Goal: Feedback & Contribution: Contribute content

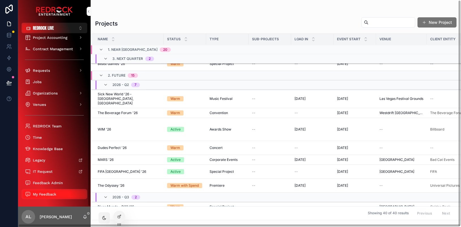
scroll to position [84, 0]
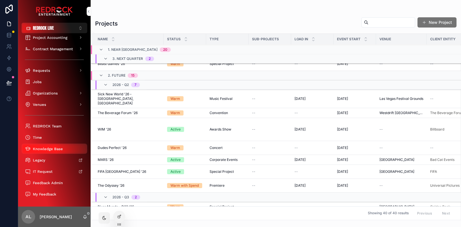
click at [49, 149] on span "Knowledge Base" at bounding box center [48, 148] width 30 height 5
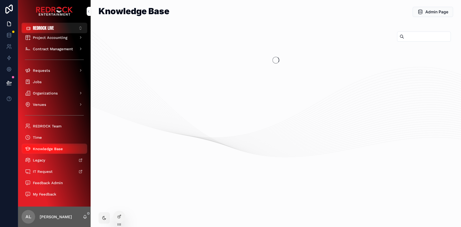
scroll to position [39, 0]
click at [441, 11] on span "Admin Page" at bounding box center [437, 11] width 24 height 6
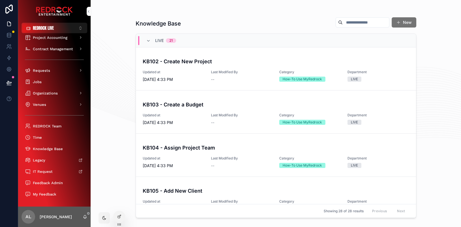
click at [399, 21] on span "scrollable content" at bounding box center [398, 22] width 5 height 5
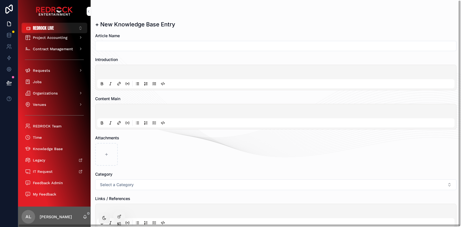
click at [104, 46] on input "scrollable content" at bounding box center [275, 46] width 361 height 8
paste input "**********"
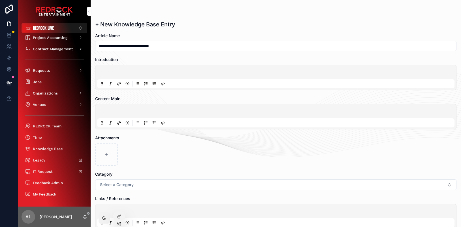
type input "**********"
click at [135, 67] on div "scrollable content" at bounding box center [275, 78] width 357 height 22
click at [134, 72] on p "scrollable content" at bounding box center [276, 73] width 357 height 6
click at [133, 46] on input "**********" at bounding box center [275, 46] width 361 height 8
type input "**********"
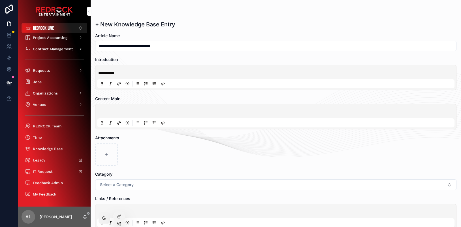
click at [134, 72] on p "**********" at bounding box center [276, 73] width 357 height 6
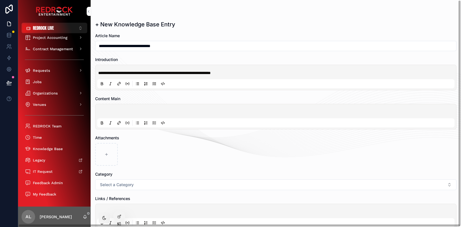
click at [118, 109] on p "scrollable content" at bounding box center [276, 112] width 357 height 6
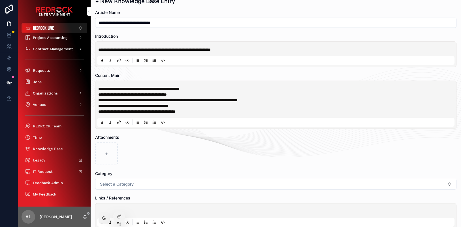
scroll to position [24, 0]
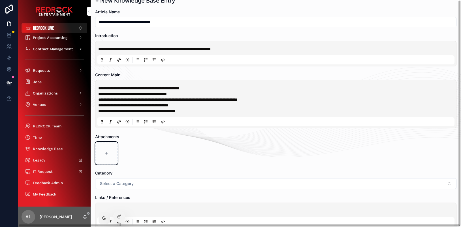
click at [106, 151] on icon "scrollable content" at bounding box center [107, 153] width 4 height 4
click at [106, 147] on div "scrollable content" at bounding box center [106, 153] width 23 height 23
click at [113, 142] on div "scrollable content" at bounding box center [106, 153] width 23 height 23
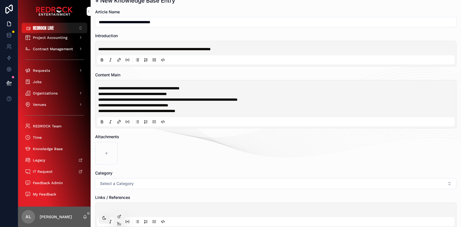
type input "**********"
click at [138, 152] on div "scrollable content" at bounding box center [131, 153] width 23 height 23
type input "**********"
click at [283, 147] on div "IMG_3981 .PNG IMG_3982 .PNG" at bounding box center [275, 153] width 361 height 23
click at [159, 147] on div "scrollable content" at bounding box center [156, 153] width 23 height 23
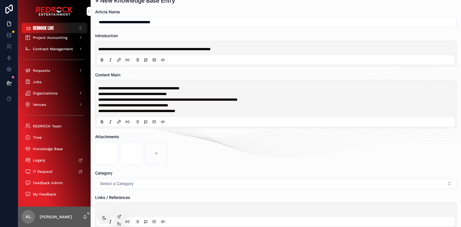
type input "**********"
click at [181, 152] on icon "scrollable content" at bounding box center [181, 153] width 4 height 4
type input "**********"
click at [148, 149] on div "IMG_3983 .jpg" at bounding box center [156, 153] width 23 height 23
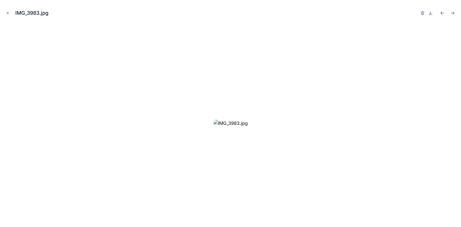
click at [419, 11] on div "IMG_3983.jpg" at bounding box center [231, 13] width 452 height 17
click at [422, 11] on icon "button" at bounding box center [422, 11] width 1 height 1
click at [40, 31] on div at bounding box center [231, 123] width 452 height 198
drag, startPoint x: 11, startPoint y: 14, endPoint x: 7, endPoint y: 13, distance: 4.5
click at [10, 14] on div "IMG_3983.jpg Confirm delete?" at bounding box center [231, 13] width 452 height 17
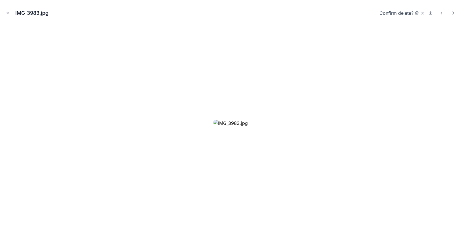
click at [7, 13] on icon "Close modal" at bounding box center [8, 13] width 2 height 2
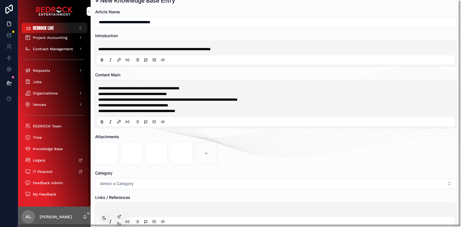
click at [132, 150] on div "IMG_3982 .PNG" at bounding box center [131, 153] width 23 height 23
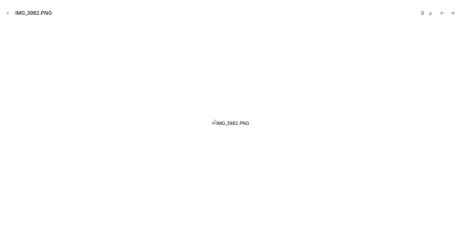
click at [422, 10] on div at bounding box center [422, 13] width 5 height 8
click at [422, 11] on icon "button" at bounding box center [422, 11] width 1 height 1
click at [418, 14] on icon "button" at bounding box center [417, 13] width 5 height 5
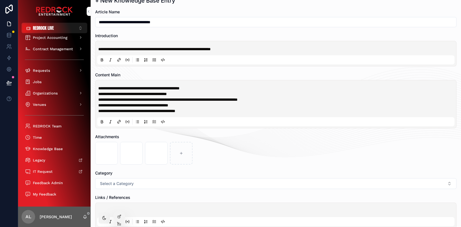
scroll to position [90, 0]
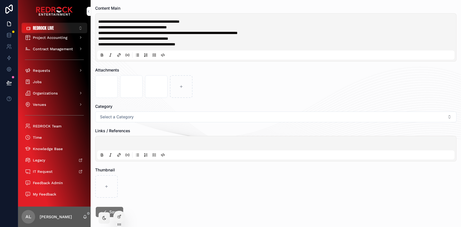
click at [157, 113] on button "Select a Category" at bounding box center [275, 116] width 361 height 11
click at [259, 146] on div "How-To Use MyRedrock" at bounding box center [261, 144] width 39 height 5
click at [114, 141] on p "scrollable content" at bounding box center [276, 144] width 357 height 6
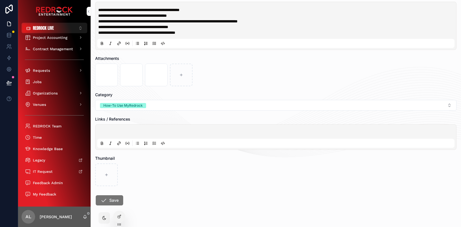
scroll to position [102, 0]
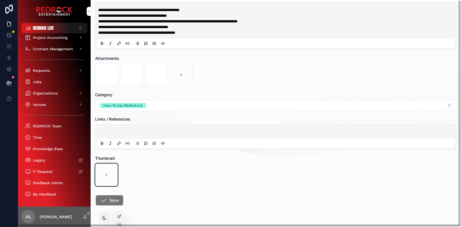
click at [106, 168] on div "scrollable content" at bounding box center [106, 174] width 23 height 23
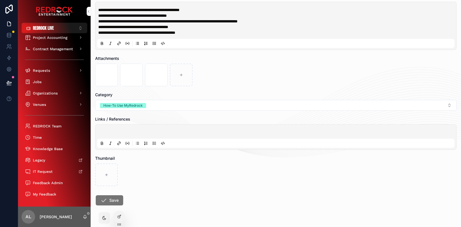
type input "**********"
click at [182, 167] on div "IMG_3984 .jpg" at bounding box center [275, 174] width 361 height 23
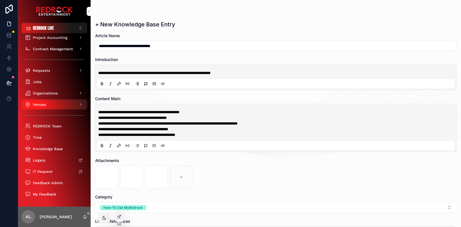
scroll to position [0, 0]
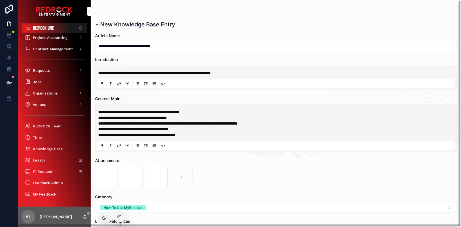
click at [167, 45] on input "**********" at bounding box center [275, 46] width 361 height 8
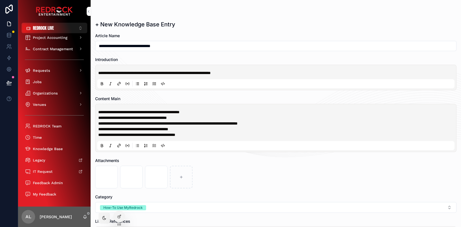
drag, startPoint x: 200, startPoint y: 47, endPoint x: 195, endPoint y: 48, distance: 5.5
click at [200, 47] on input "**********" at bounding box center [275, 46] width 361 height 8
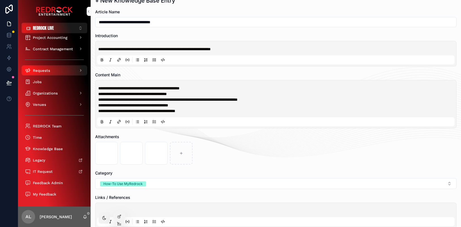
scroll to position [30, 0]
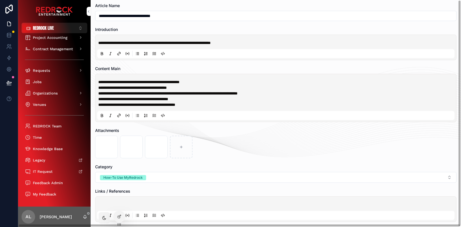
click at [132, 143] on div "IMG_3983 .jpg" at bounding box center [131, 146] width 23 height 23
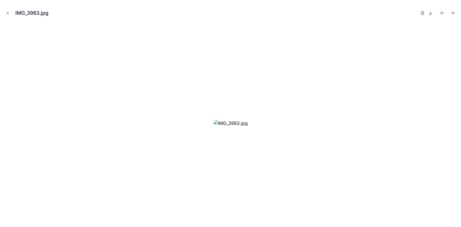
click at [429, 38] on div at bounding box center [231, 123] width 452 height 198
drag, startPoint x: 193, startPoint y: 73, endPoint x: 186, endPoint y: 73, distance: 6.5
click at [30, 10] on div "IMG_3983.jpg" at bounding box center [34, 13] width 38 height 8
click at [31, 15] on div "IMG_3983.jpg" at bounding box center [34, 13] width 38 height 8
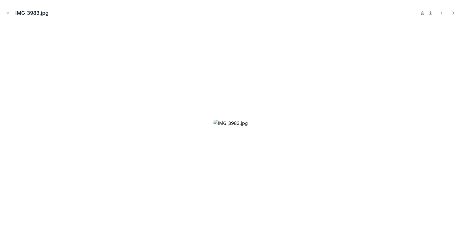
click at [36, 12] on div "IMG_3983.jpg" at bounding box center [34, 13] width 38 height 8
click at [9, 14] on icon "Close modal" at bounding box center [8, 13] width 4 height 4
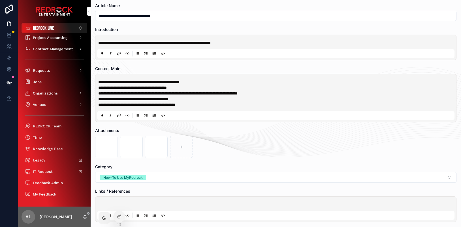
click at [0, 0] on icon "scrollable content" at bounding box center [0, 0] width 0 height 0
click at [144, 127] on icon "scrollable content" at bounding box center [144, 127] width 5 height 5
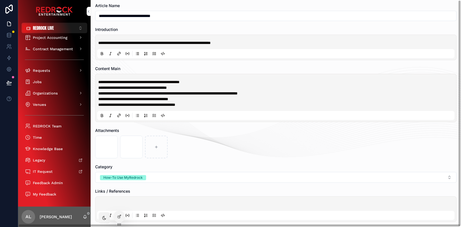
click at [0, 0] on icon "scrollable content" at bounding box center [0, 0] width 0 height 0
click at [144, 128] on icon "scrollable content" at bounding box center [144, 127] width 0 height 1
click at [110, 145] on div "IMG_3981 .PNG" at bounding box center [106, 146] width 23 height 23
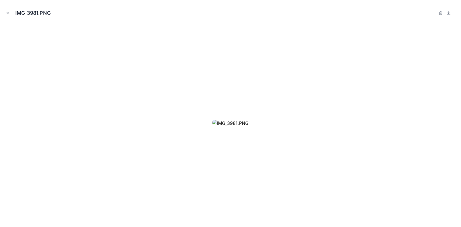
click at [440, 14] on icon "button" at bounding box center [440, 13] width 0 height 1
click at [436, 13] on icon "button" at bounding box center [435, 13] width 5 height 5
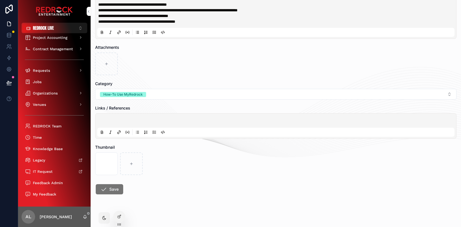
click at [0, 0] on icon "scrollable content" at bounding box center [0, 0] width 0 height 0
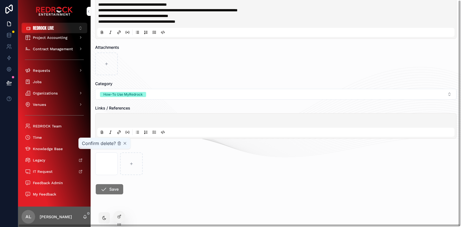
click at [117, 142] on icon "scrollable content" at bounding box center [119, 143] width 5 height 5
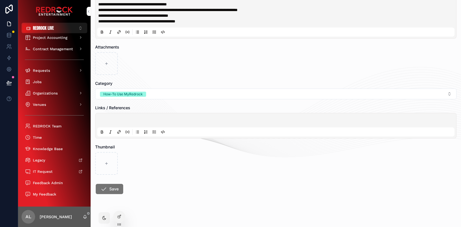
scroll to position [113, 0]
click at [107, 186] on icon "scrollable content" at bounding box center [103, 189] width 7 height 7
click at [109, 184] on button "Save" at bounding box center [109, 189] width 27 height 10
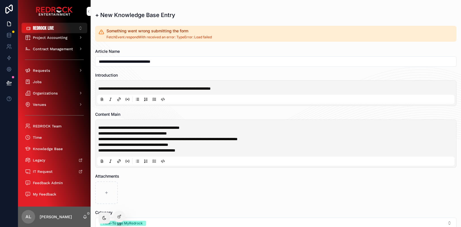
scroll to position [15, 0]
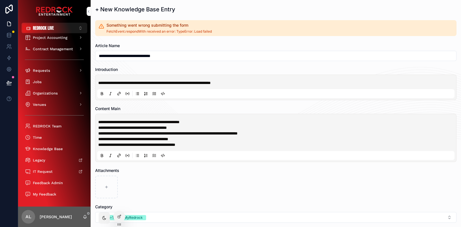
click at [175, 142] on span "**********" at bounding box center [136, 144] width 77 height 4
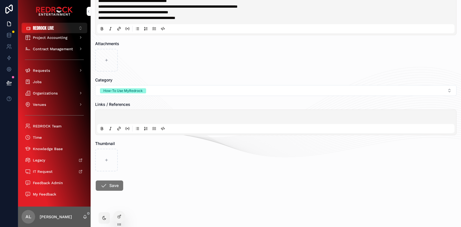
scroll to position [138, 0]
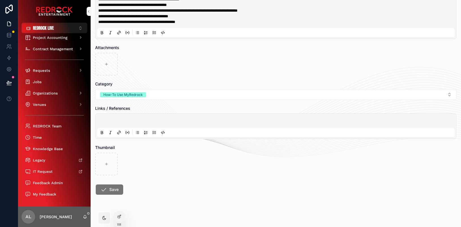
click at [107, 187] on icon "scrollable content" at bounding box center [103, 189] width 7 height 7
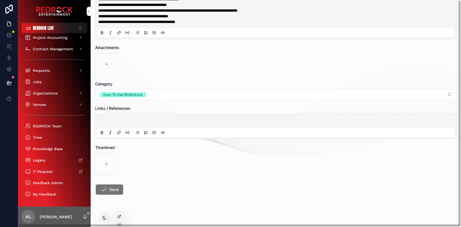
click at [187, 180] on form "**********" at bounding box center [275, 75] width 361 height 310
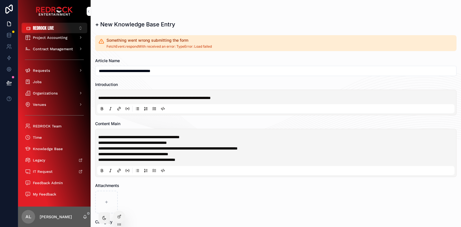
scroll to position [0, 0]
